Goal: Information Seeking & Learning: Learn about a topic

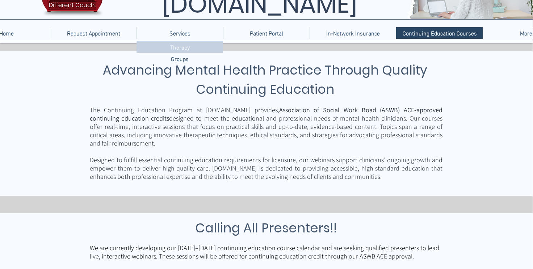
scroll to position [0, 0]
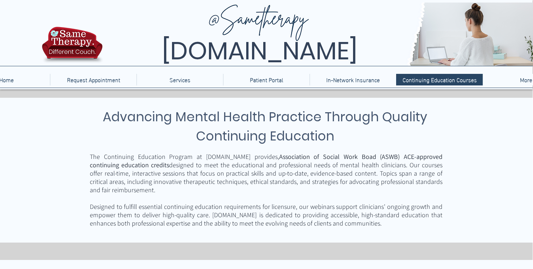
click at [63, 35] on img at bounding box center [72, 47] width 65 height 43
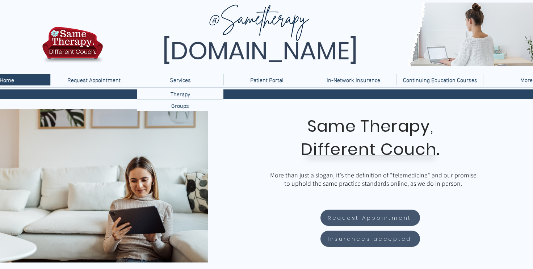
click at [183, 79] on p "Services" at bounding box center [180, 80] width 28 height 12
click at [182, 93] on p "Therapy" at bounding box center [180, 93] width 25 height 11
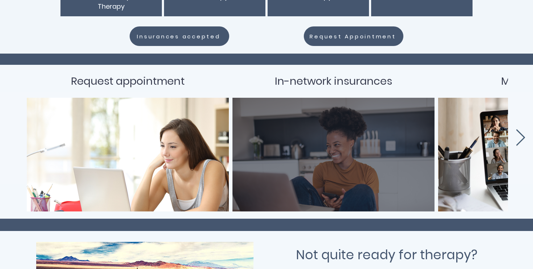
scroll to position [256, 0]
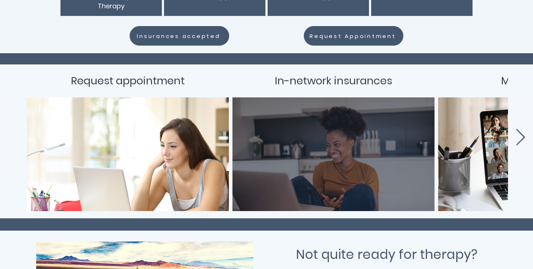
click at [248, 78] on div "In-network insurances" at bounding box center [333, 80] width 193 height 13
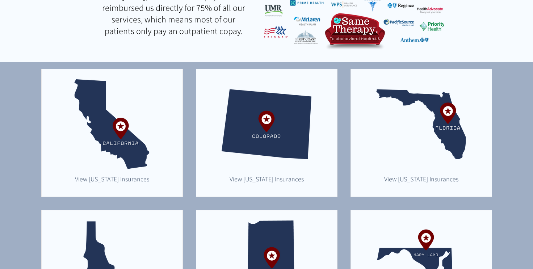
scroll to position [157, 0]
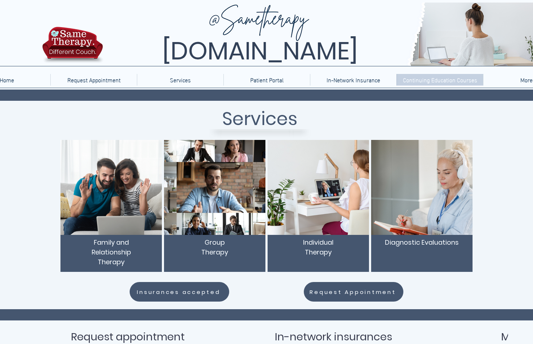
click at [443, 83] on p "Continuing Education Courses" at bounding box center [441, 80] width 82 height 12
